Goal: Obtain resource: Obtain resource

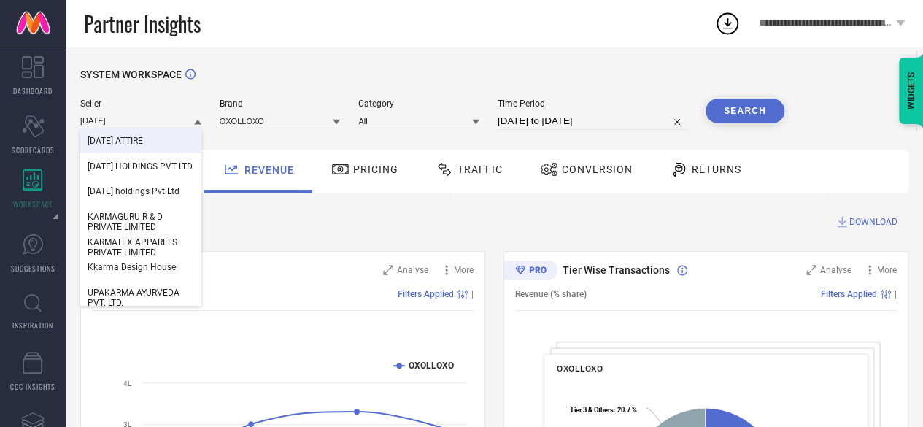
type input "[DATE]"
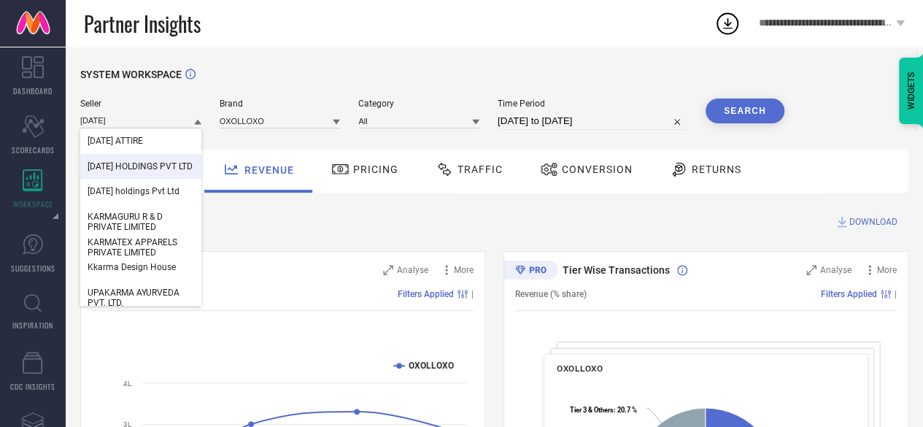
click at [131, 166] on span "[DATE] HOLDINGS PVT LTD" at bounding box center [140, 166] width 105 height 10
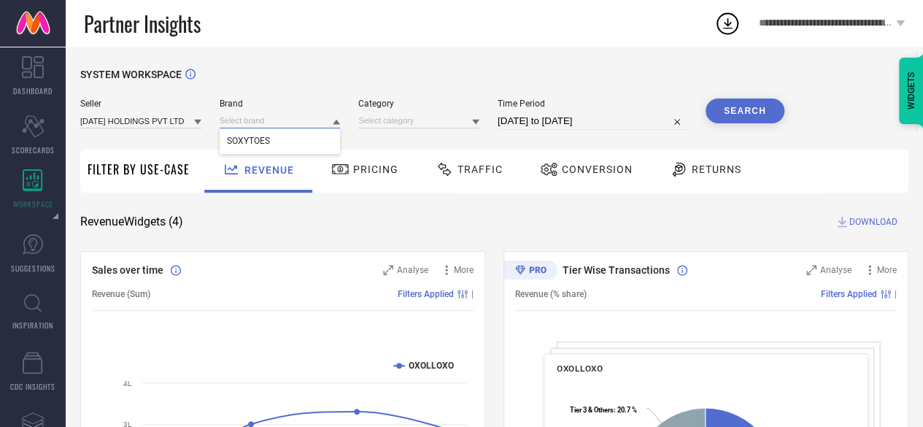
click at [277, 125] on input at bounding box center [280, 120] width 121 height 15
click at [277, 137] on div "SOXYTOES" at bounding box center [280, 140] width 121 height 25
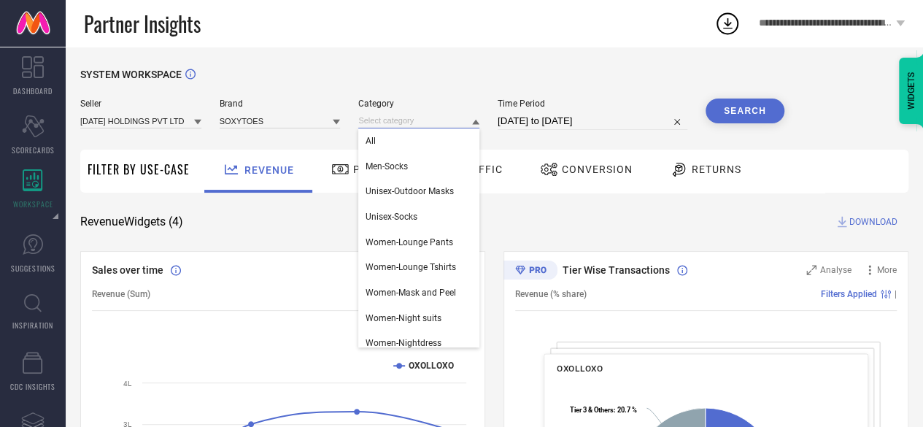
click at [402, 125] on input at bounding box center [418, 120] width 121 height 15
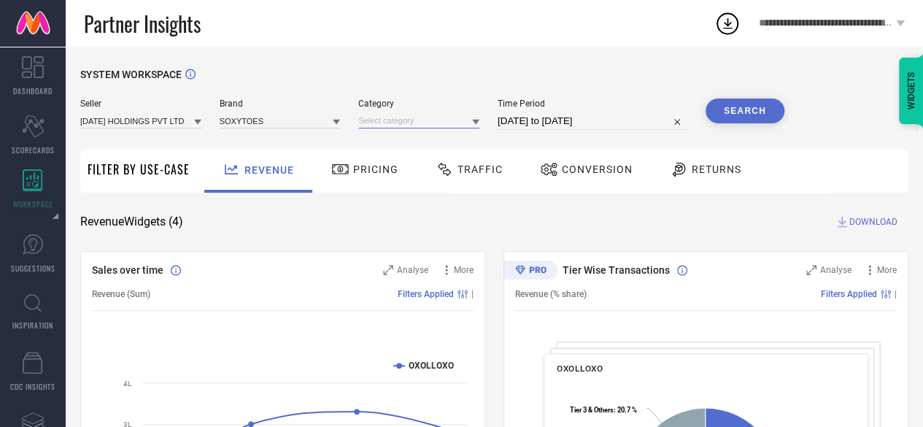
click at [402, 125] on input at bounding box center [418, 120] width 121 height 15
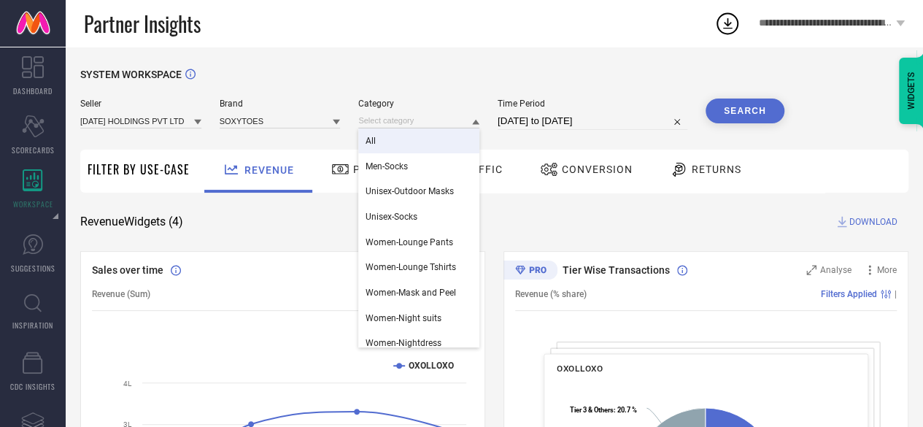
click at [445, 137] on div "All" at bounding box center [418, 140] width 121 height 25
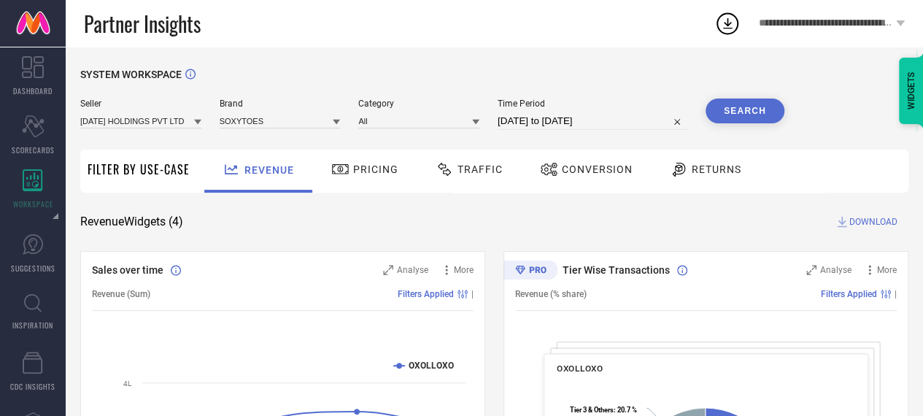
select select "7"
select select "2024"
select select "8"
select select "2024"
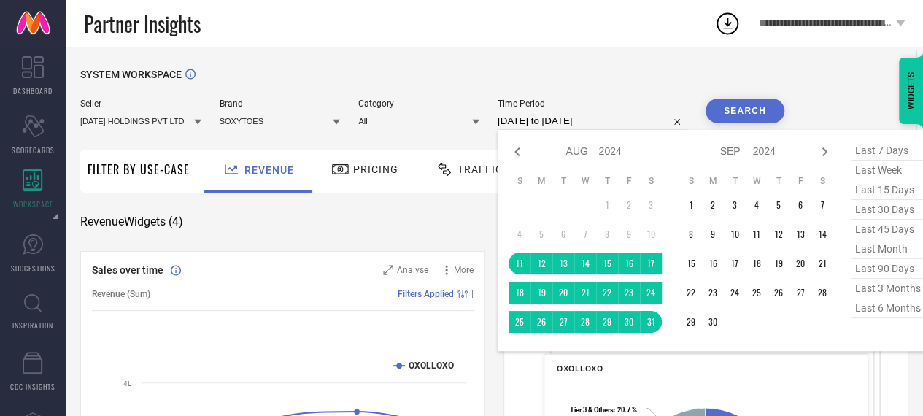
click at [544, 114] on input "[DATE] to [DATE]" at bounding box center [593, 121] width 190 height 18
click at [867, 189] on span "last 15 days" at bounding box center [888, 190] width 73 height 20
type input "[DATE] to [DATE]"
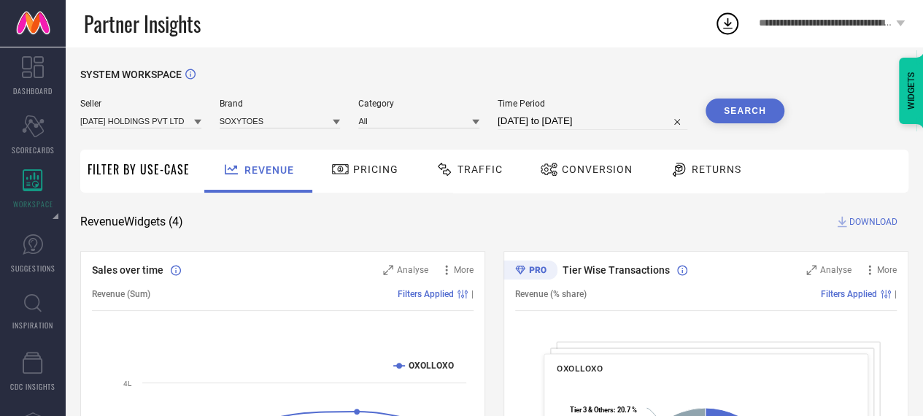
select select "6"
select select "2025"
select select "7"
select select "2025"
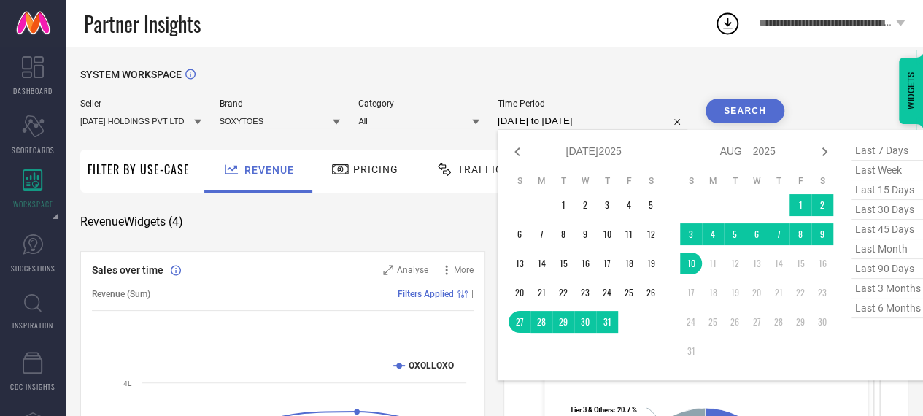
click at [628, 120] on input "[DATE] to [DATE]" at bounding box center [593, 121] width 190 height 18
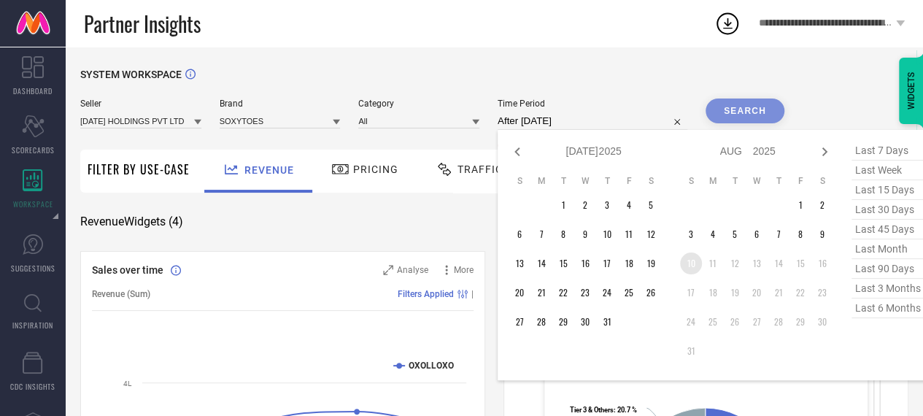
click at [692, 269] on td "10" at bounding box center [691, 264] width 22 height 22
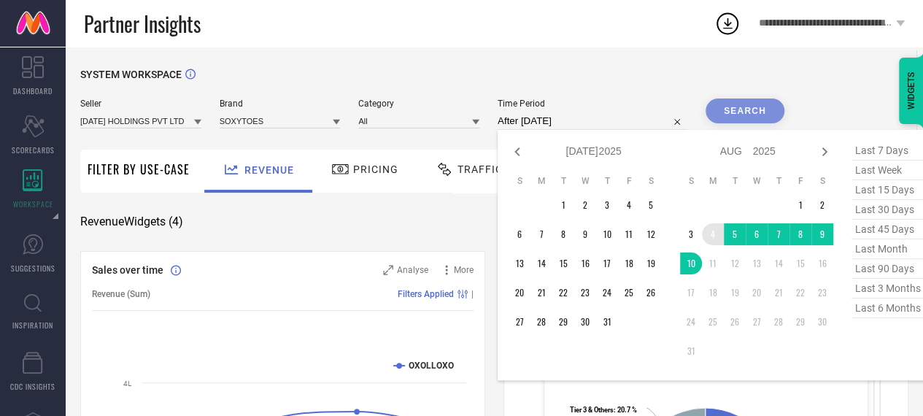
type input "[DATE] to [DATE]"
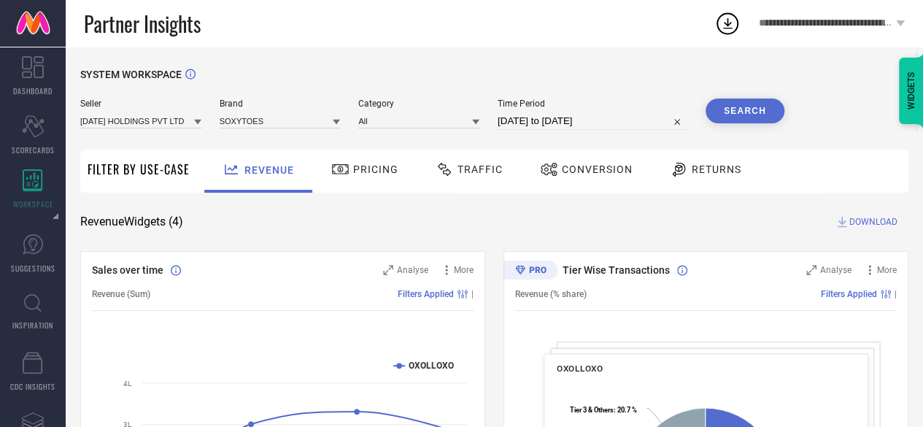
click at [751, 112] on button "Search" at bounding box center [745, 111] width 79 height 25
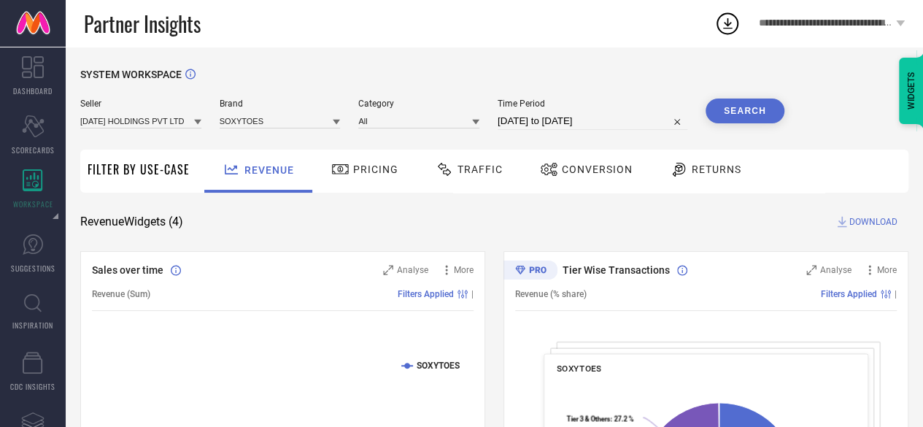
click at [875, 223] on span "DOWNLOAD" at bounding box center [874, 222] width 48 height 15
click at [577, 175] on span "Conversion" at bounding box center [597, 170] width 71 height 12
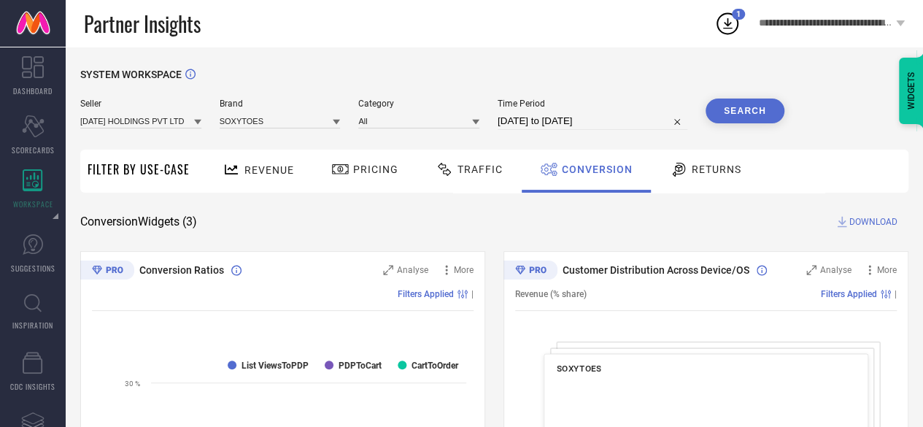
click at [732, 101] on button "Search" at bounding box center [745, 111] width 79 height 25
click at [867, 223] on span "DOWNLOAD" at bounding box center [874, 222] width 48 height 15
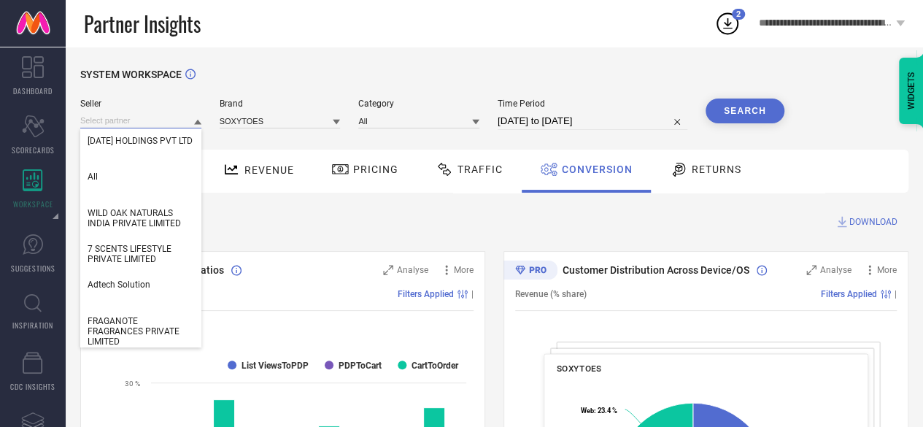
click at [119, 122] on input at bounding box center [140, 120] width 121 height 15
